Goal: Information Seeking & Learning: Learn about a topic

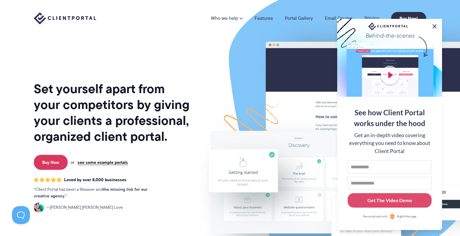
click at [435, 23] on button at bounding box center [434, 26] width 7 height 7
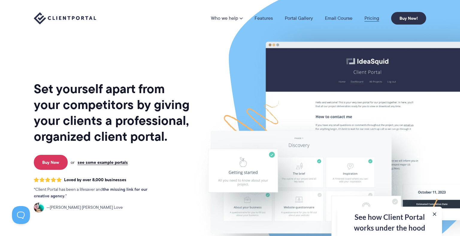
click at [369, 17] on link "Pricing" at bounding box center [372, 18] width 15 height 5
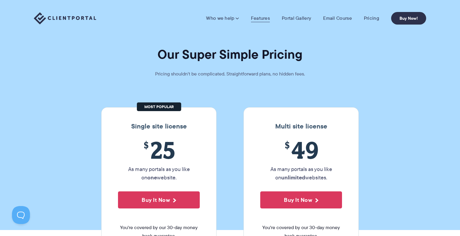
click at [261, 19] on link "Features" at bounding box center [260, 18] width 19 height 6
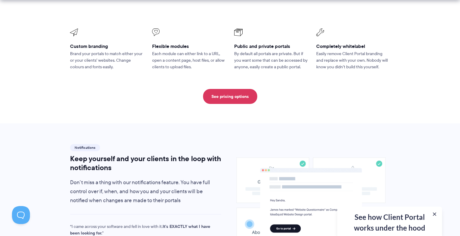
scroll to position [329, 0]
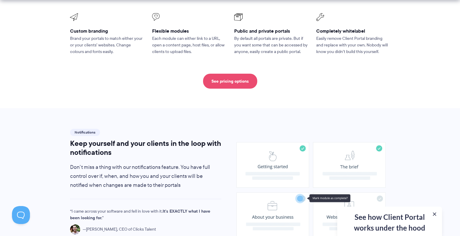
click at [226, 74] on link "See pricing options" at bounding box center [230, 81] width 54 height 15
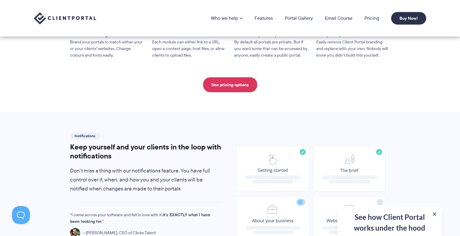
scroll to position [0, 0]
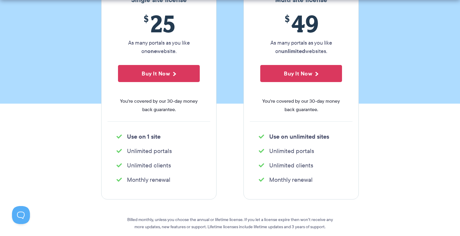
scroll to position [130, 0]
